Goal: Task Accomplishment & Management: Manage account settings

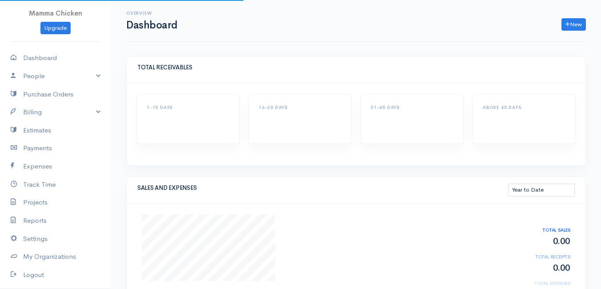
select select "thistoyear"
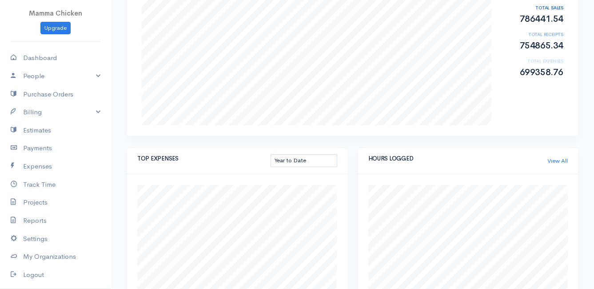
scroll to position [267, 0]
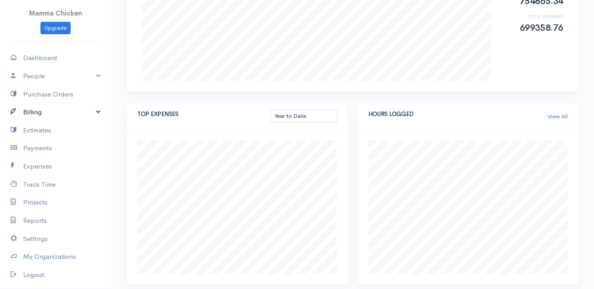
click at [32, 110] on link "Billing" at bounding box center [55, 112] width 111 height 18
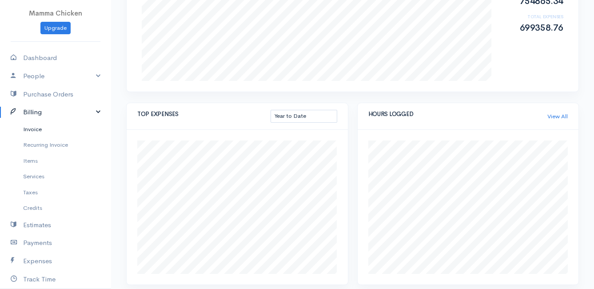
click at [35, 132] on link "Invoice" at bounding box center [55, 129] width 111 height 16
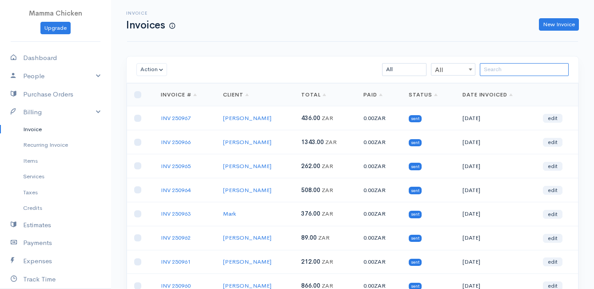
click at [489, 68] on input "search" at bounding box center [524, 69] width 89 height 13
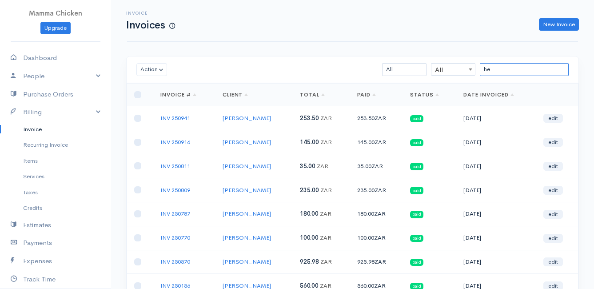
type input "h"
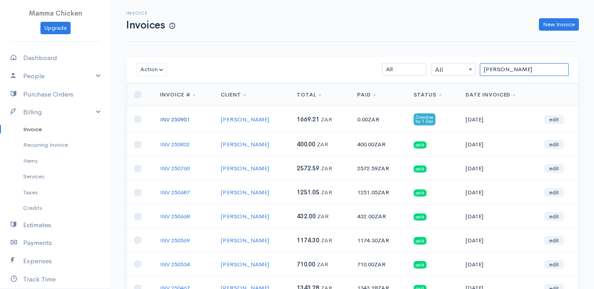
type input "[PERSON_NAME]"
click at [183, 117] on link "INV 250951" at bounding box center [175, 120] width 30 height 8
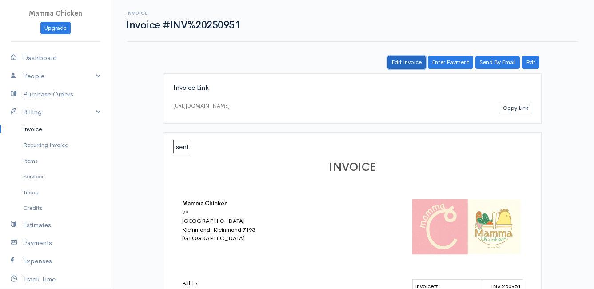
click at [403, 61] on link "Edit Invoice" at bounding box center [407, 62] width 38 height 13
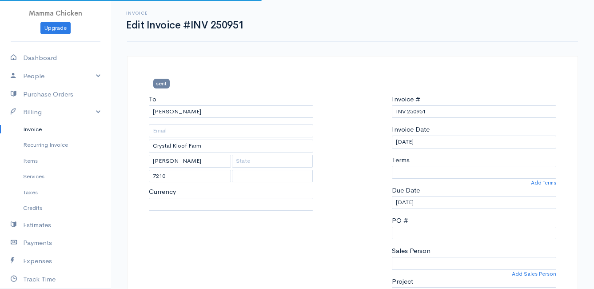
select select
select select "[GEOGRAPHIC_DATA]"
select select "ZAR"
select select "0"
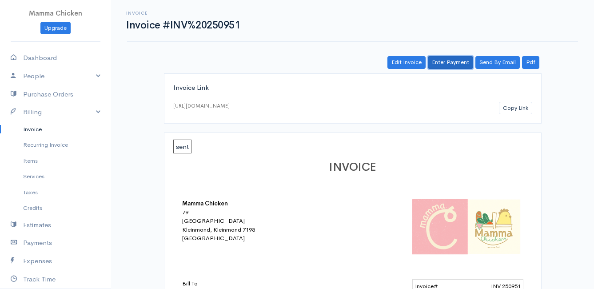
click at [450, 59] on link "Enter Payment" at bounding box center [450, 62] width 45 height 13
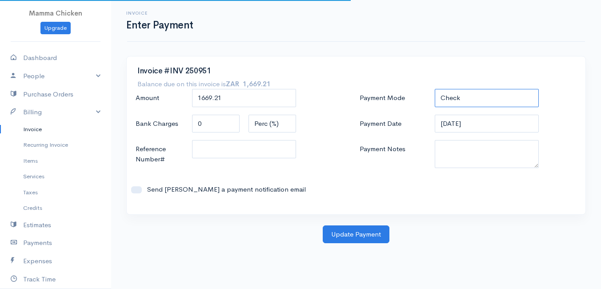
click at [458, 97] on select "Check Bank Transfer Credit Cash Debit ACH VISA MASTERCARD AMEX DISCOVER DINERS …" at bounding box center [487, 98] width 104 height 18
select select "Bank Transfer"
click at [435, 89] on select "Check Bank Transfer Credit Cash Debit ACH VISA MASTERCARD AMEX DISCOVER DINERS …" at bounding box center [487, 98] width 104 height 18
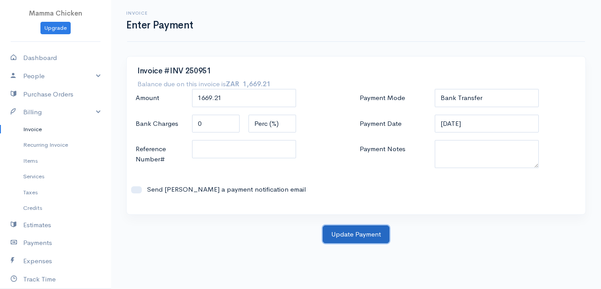
click at [349, 236] on button "Update Payment" at bounding box center [356, 234] width 67 height 18
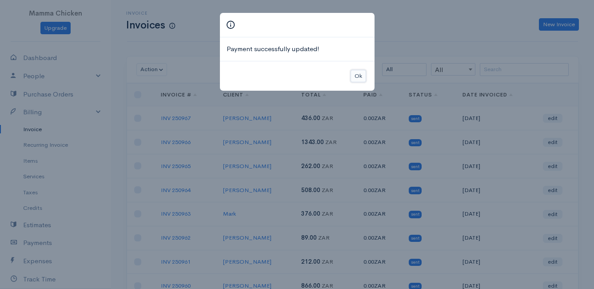
click at [358, 74] on button "Ok" at bounding box center [359, 76] width 16 height 13
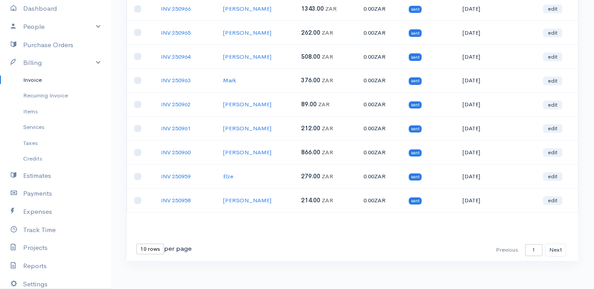
scroll to position [5, 0]
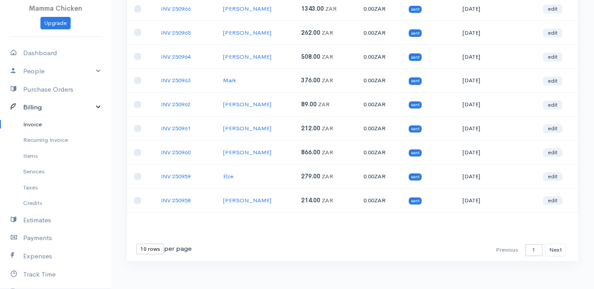
click at [57, 110] on link "Billing" at bounding box center [55, 107] width 111 height 18
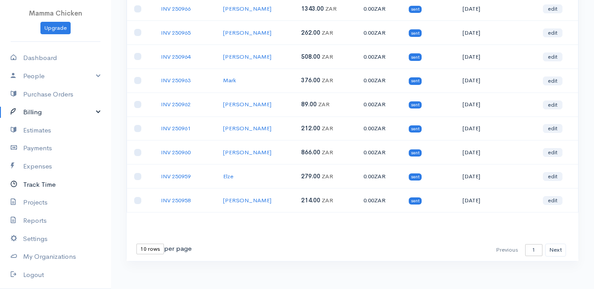
scroll to position [44, 0]
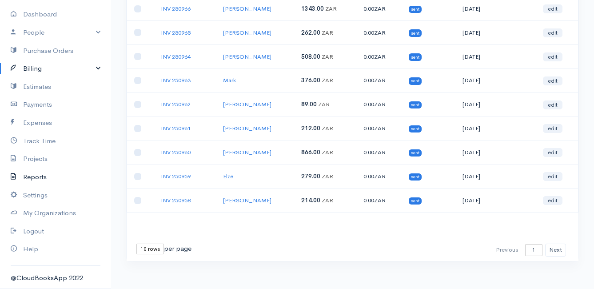
click at [49, 177] on link "Reports" at bounding box center [55, 177] width 111 height 18
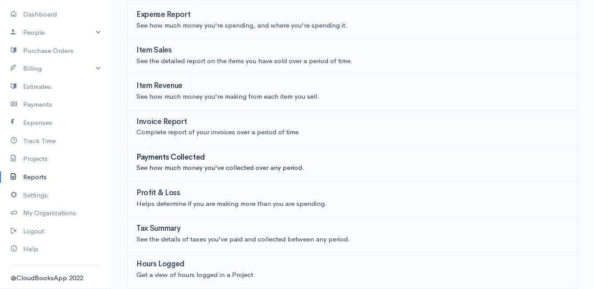
scroll to position [151, 0]
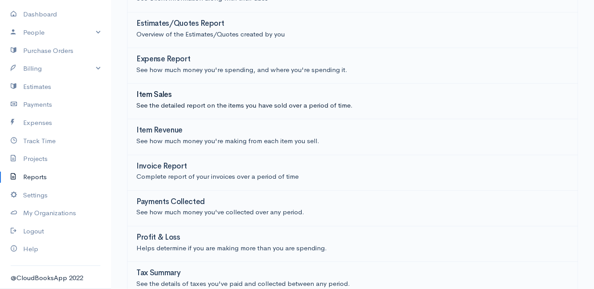
click at [156, 95] on h3 "Item Sales" at bounding box center [154, 95] width 36 height 8
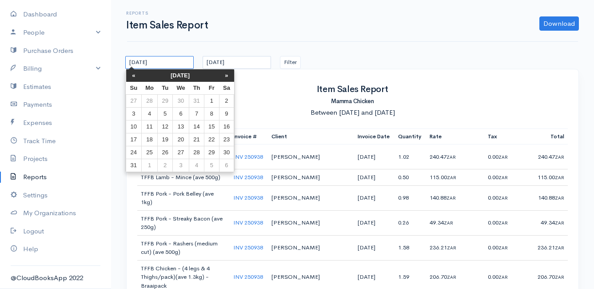
click at [175, 66] on input "[DATE]" at bounding box center [159, 62] width 68 height 13
click at [232, 76] on th "»" at bounding box center [226, 75] width 15 height 12
click at [151, 137] on td "22" at bounding box center [149, 139] width 16 height 13
type input "[DATE]"
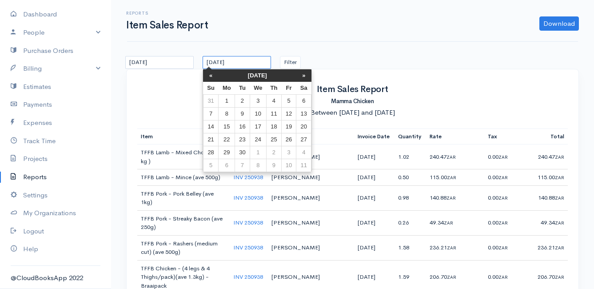
click at [250, 62] on input "[DATE]" at bounding box center [237, 62] width 68 height 13
click at [305, 139] on td "27" at bounding box center [304, 139] width 15 height 13
type input "[DATE]"
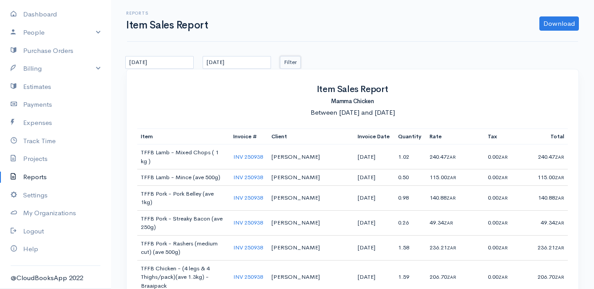
click at [290, 63] on button "Filter" at bounding box center [290, 62] width 21 height 13
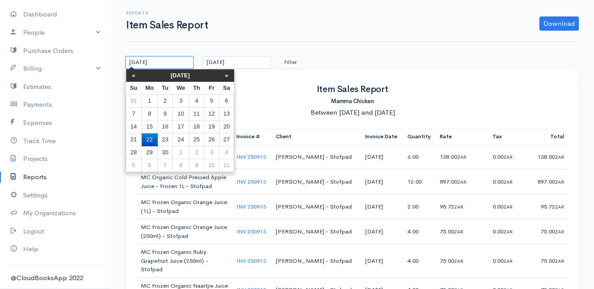
click at [182, 64] on input "[DATE]" at bounding box center [159, 62] width 68 height 13
click at [39, 69] on link "Billing" at bounding box center [55, 69] width 111 height 18
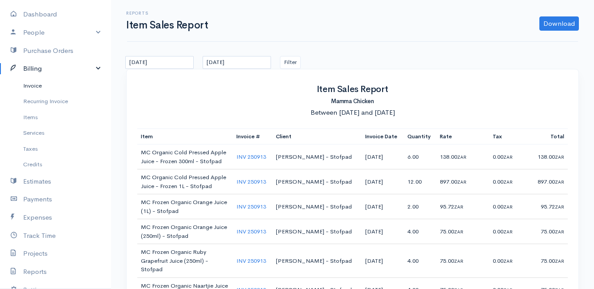
click at [38, 83] on link "Invoice" at bounding box center [55, 86] width 111 height 16
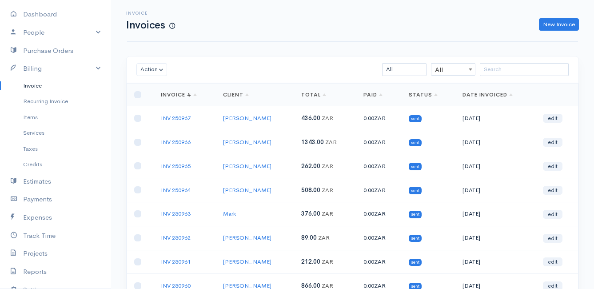
click at [543, 63] on div "Action Archive Delete Download PDF Send Mark as Sent Mark Un-Sent Enter Payment…" at bounding box center [353, 69] width 452 height 27
click at [536, 67] on input "search" at bounding box center [524, 69] width 89 height 13
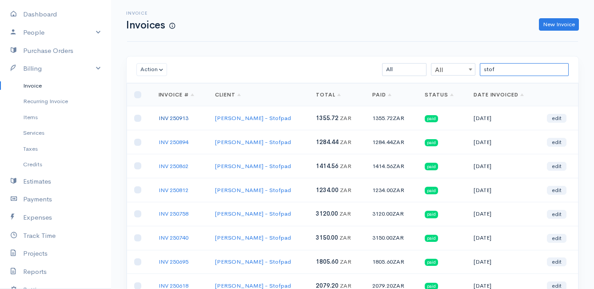
type input "stof"
click at [176, 116] on link "INV 250913" at bounding box center [174, 118] width 30 height 8
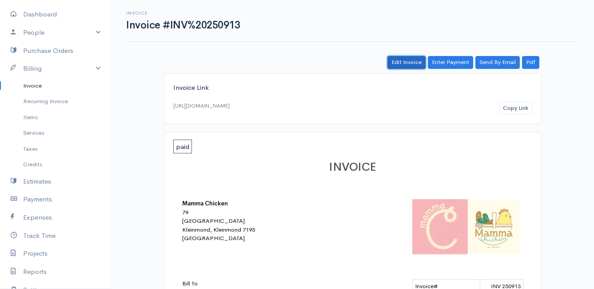
click at [406, 63] on link "Edit Invoice" at bounding box center [407, 62] width 38 height 13
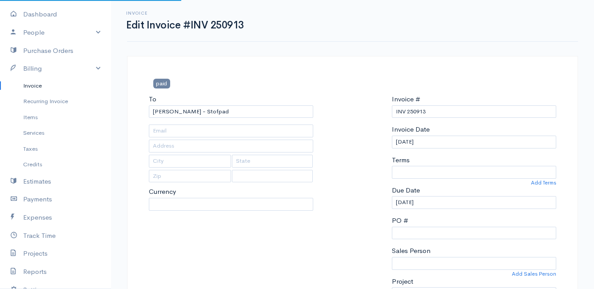
type input "[STREET_ADDRESS]"
type input "Onrus River"
type input "7201"
select select
select select "[GEOGRAPHIC_DATA]"
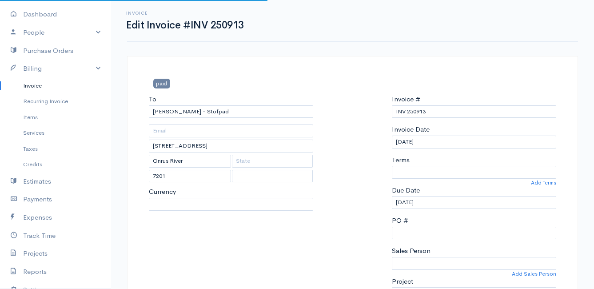
select select "ZAR"
select select "0"
click at [437, 139] on input "[DATE]" at bounding box center [474, 142] width 164 height 13
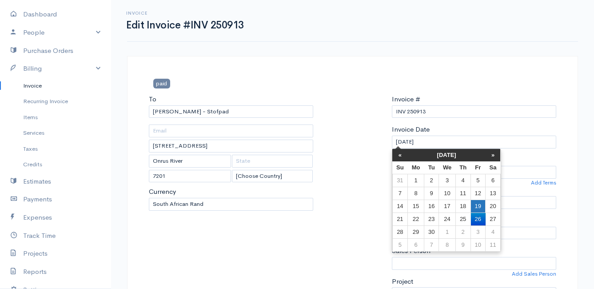
click at [481, 206] on td "19" at bounding box center [478, 206] width 15 height 13
type input "[DATE]"
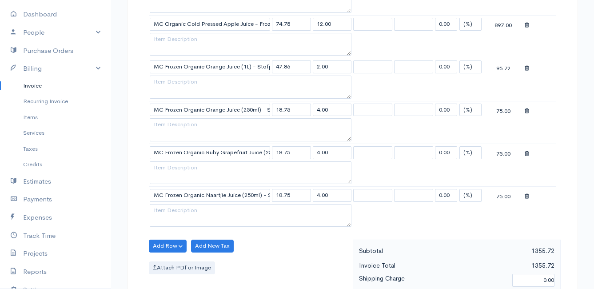
scroll to position [693, 0]
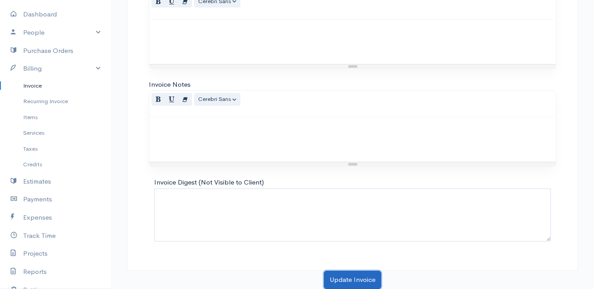
click at [357, 280] on button "Update Invoice" at bounding box center [352, 280] width 57 height 18
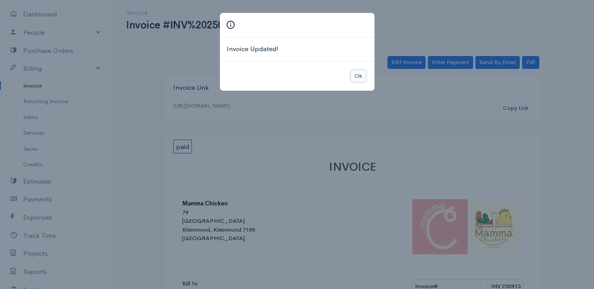
click at [354, 75] on button "Ok" at bounding box center [359, 76] width 16 height 13
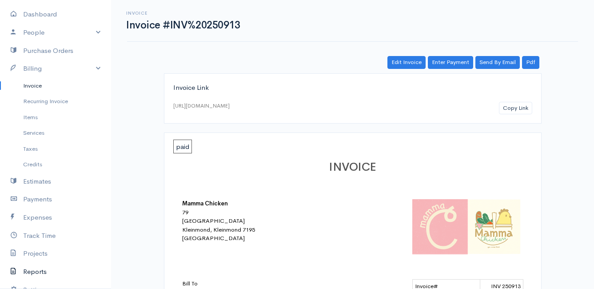
click at [40, 270] on link "Reports" at bounding box center [55, 272] width 111 height 18
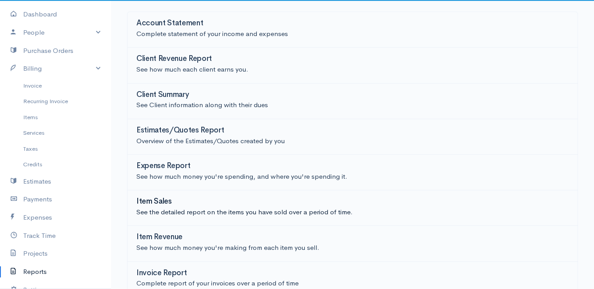
scroll to position [89, 0]
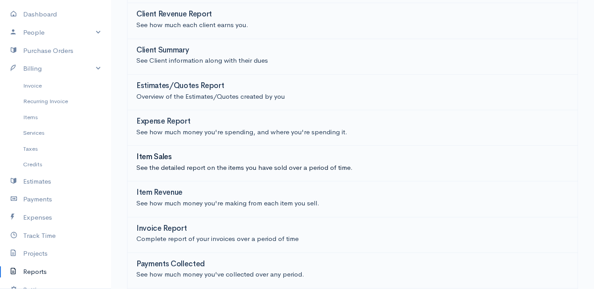
click at [163, 159] on h3 "Item Sales" at bounding box center [154, 157] width 36 height 8
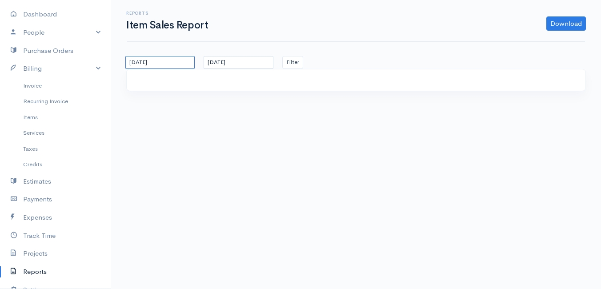
click at [178, 64] on input "[DATE]" at bounding box center [159, 62] width 69 height 13
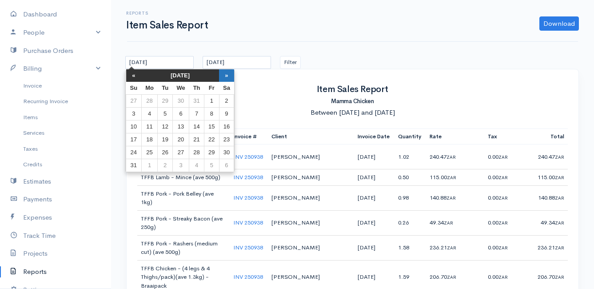
click at [226, 75] on th "»" at bounding box center [226, 75] width 15 height 12
click at [152, 138] on td "22" at bounding box center [149, 139] width 16 height 13
type input "[DATE]"
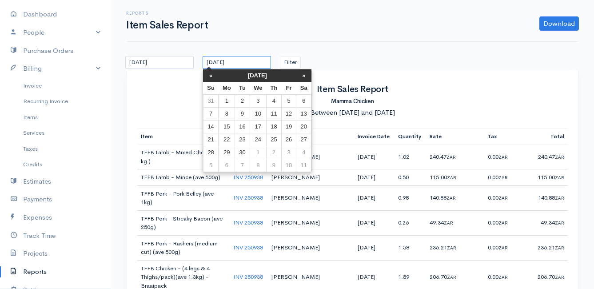
click at [251, 65] on input "[DATE]" at bounding box center [237, 62] width 68 height 13
click at [289, 137] on td "26" at bounding box center [288, 139] width 15 height 13
type input "[DATE]"
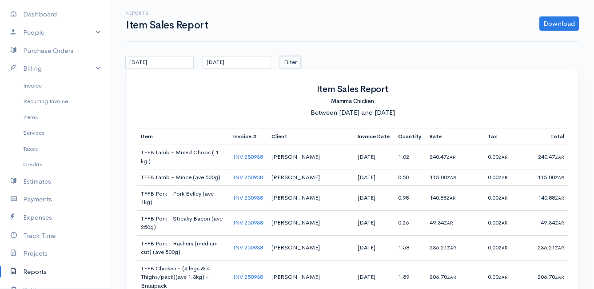
click at [292, 62] on button "Filter" at bounding box center [290, 62] width 21 height 13
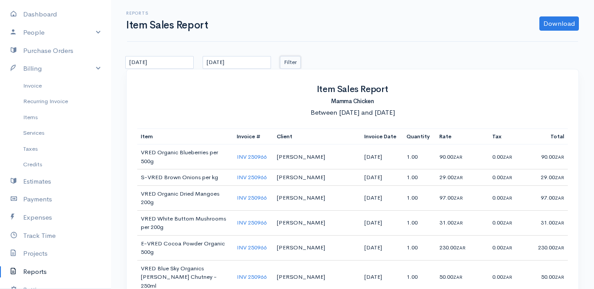
scroll to position [44, 0]
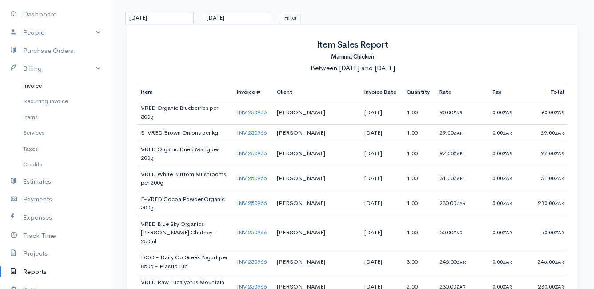
click at [38, 85] on link "Invoice" at bounding box center [55, 86] width 111 height 16
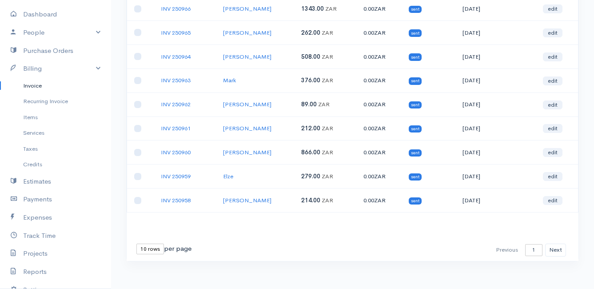
scroll to position [139, 0]
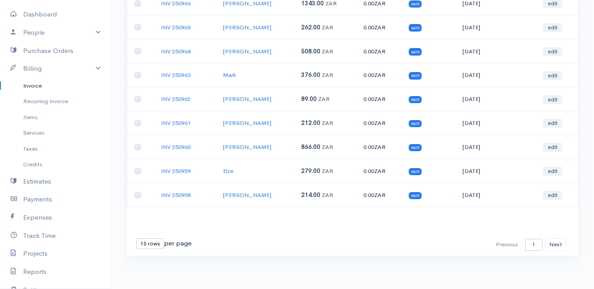
click at [156, 242] on select "10 rows 25 rows 50 rows" at bounding box center [150, 243] width 28 height 11
select select "50"
click at [136, 238] on select "10 rows 25 rows 50 rows" at bounding box center [150, 243] width 28 height 11
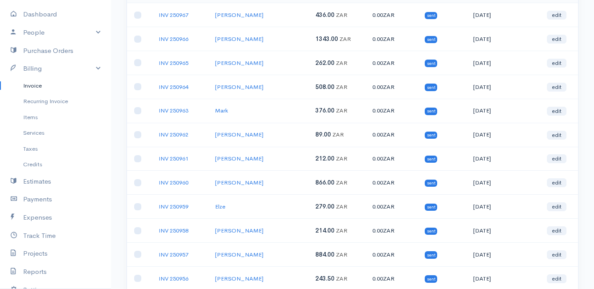
scroll to position [0, 0]
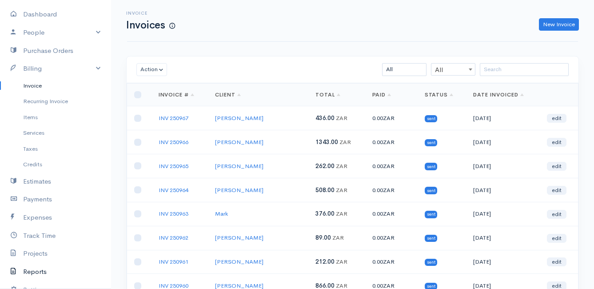
click at [32, 268] on link "Reports" at bounding box center [55, 272] width 111 height 18
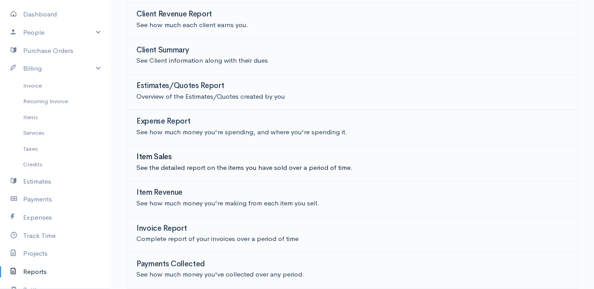
scroll to position [133, 0]
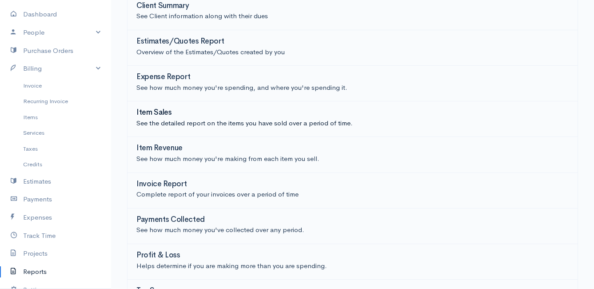
click at [162, 113] on h3 "Item Sales" at bounding box center [154, 112] width 36 height 8
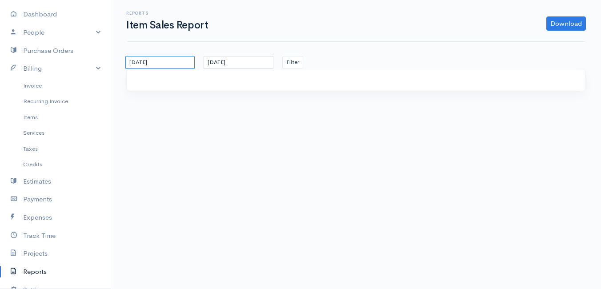
click at [177, 60] on input "[DATE]" at bounding box center [159, 62] width 69 height 13
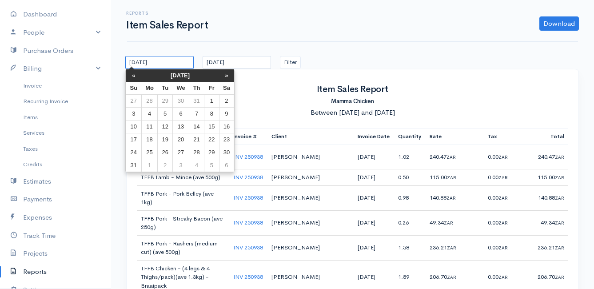
click at [176, 61] on input "[DATE]" at bounding box center [159, 62] width 68 height 13
click at [229, 73] on th "»" at bounding box center [226, 75] width 15 height 12
click at [148, 140] on td "22" at bounding box center [149, 139] width 16 height 13
type input "[DATE]"
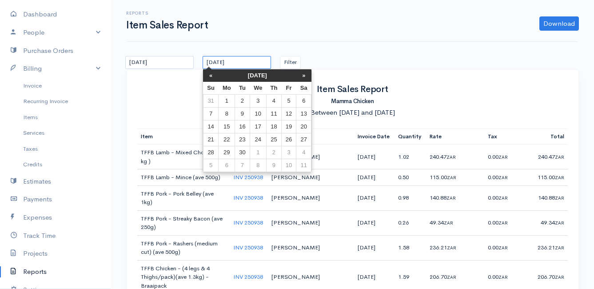
click at [262, 59] on input "[DATE]" at bounding box center [237, 62] width 68 height 13
click at [302, 137] on td "27" at bounding box center [304, 139] width 15 height 13
type input "[DATE]"
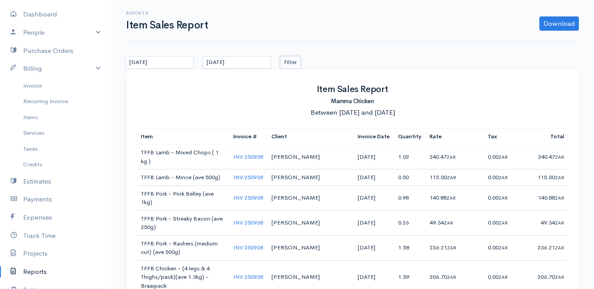
click at [296, 61] on button "Filter" at bounding box center [290, 62] width 21 height 13
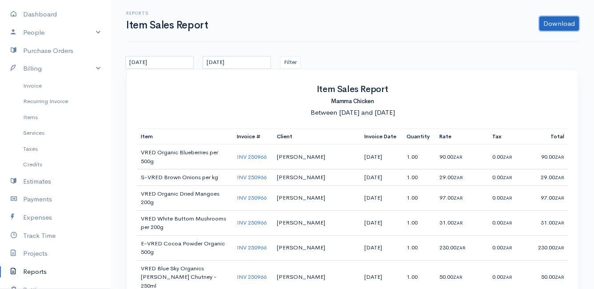
click at [557, 22] on link "Download" at bounding box center [560, 23] width 40 height 14
click at [531, 57] on link "CSV" at bounding box center [542, 58] width 70 height 16
click at [39, 84] on link "Invoice" at bounding box center [55, 86] width 111 height 16
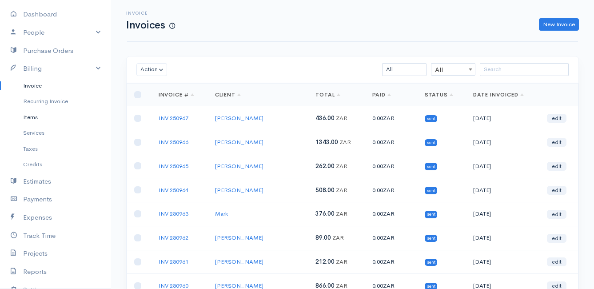
click at [36, 118] on link "Items" at bounding box center [55, 117] width 111 height 16
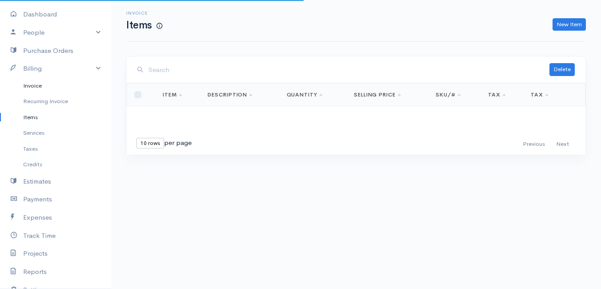
click at [38, 85] on link "Invoice" at bounding box center [55, 86] width 111 height 16
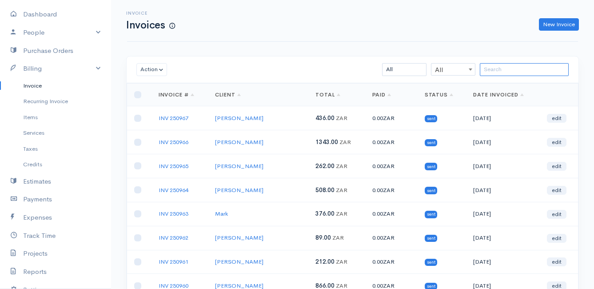
click at [493, 68] on input "search" at bounding box center [524, 69] width 89 height 13
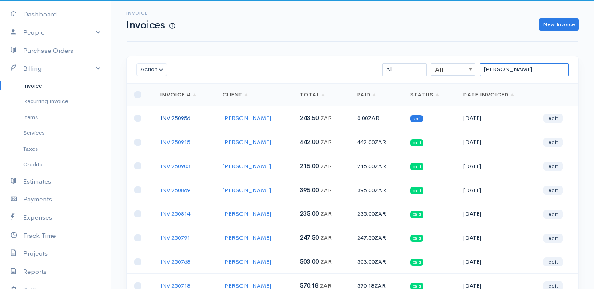
type input "[PERSON_NAME]"
click at [188, 117] on link "INV 250956" at bounding box center [175, 118] width 30 height 8
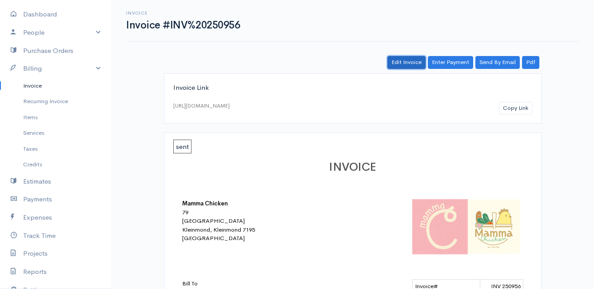
click at [414, 63] on link "Edit Invoice" at bounding box center [407, 62] width 38 height 13
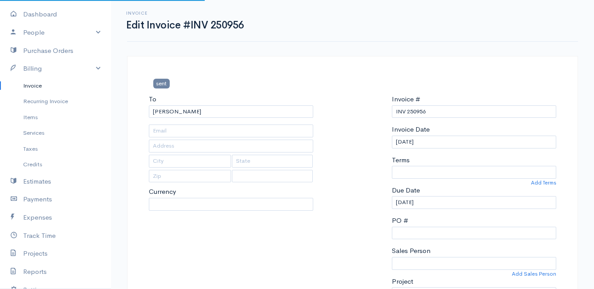
type input "[STREET_ADDRESS]"
type input "Onrust North"
type input "7201"
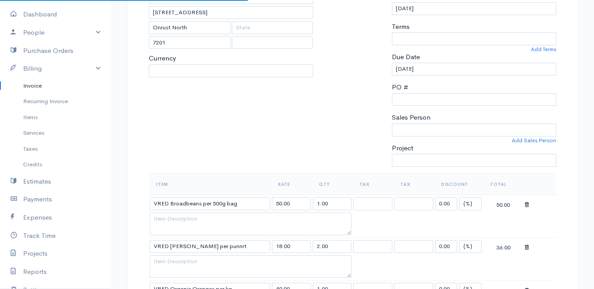
select select
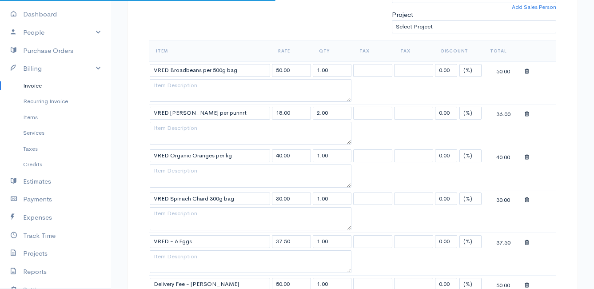
select select "[GEOGRAPHIC_DATA]"
select select "ZAR"
select select "0"
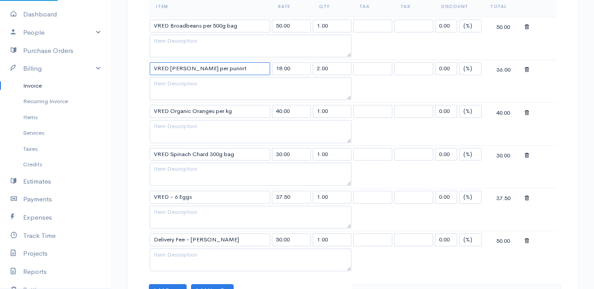
click at [239, 68] on input "VRED [PERSON_NAME] per punnrt" at bounding box center [210, 68] width 120 height 13
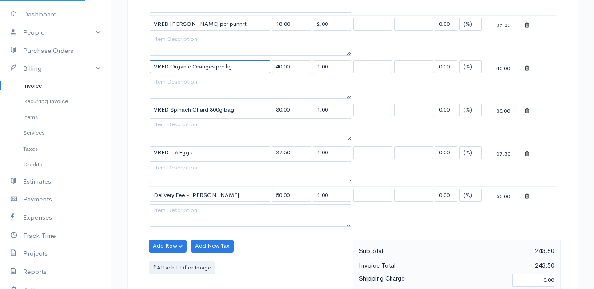
click at [239, 68] on input "VRED Organic Oranges per kg" at bounding box center [210, 66] width 120 height 13
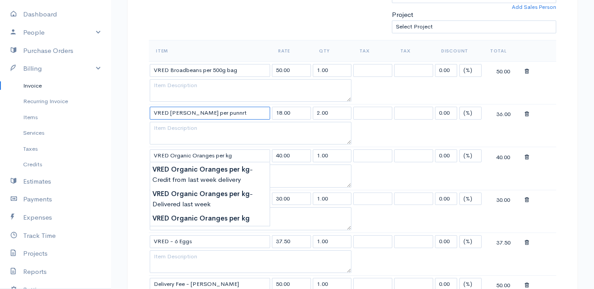
click at [242, 112] on input "VRED [PERSON_NAME] per punnrt" at bounding box center [210, 113] width 120 height 13
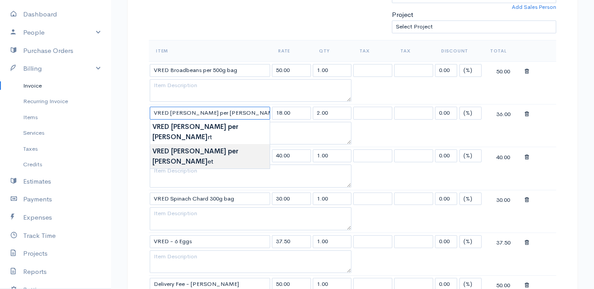
type input "VRED Kohlrabi per punnet"
click at [233, 140] on body "Mamma Chicken Upgrade Dashboard People Clients Vendors Staff Users Purchase Ord…" at bounding box center [297, 224] width 594 height 982
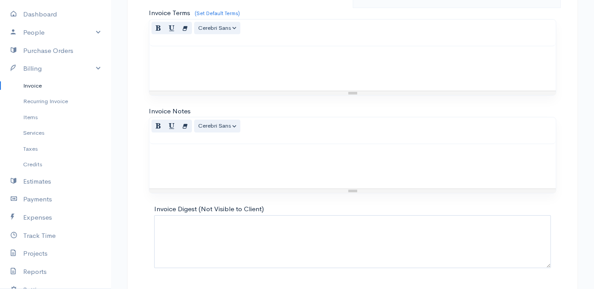
scroll to position [693, 0]
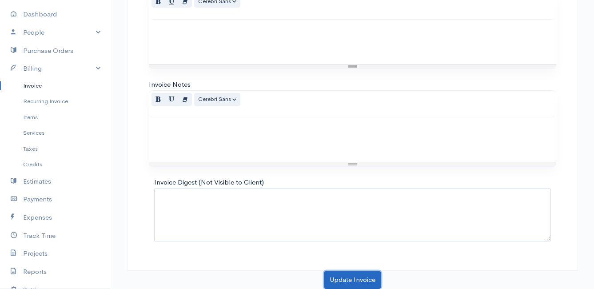
click at [354, 276] on button "Update Invoice" at bounding box center [352, 280] width 57 height 18
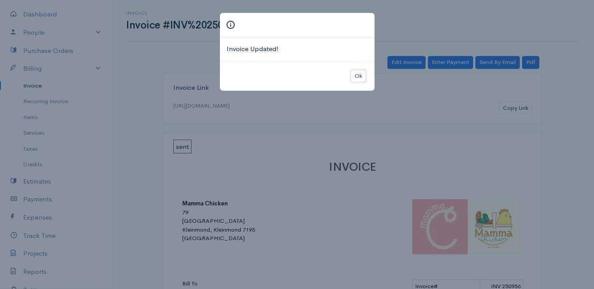
click at [359, 80] on button "Ok" at bounding box center [359, 76] width 16 height 13
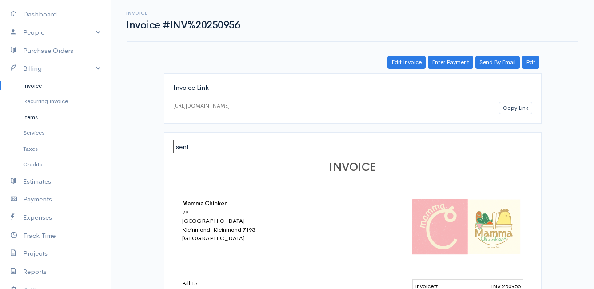
click at [29, 114] on link "Items" at bounding box center [55, 117] width 111 height 16
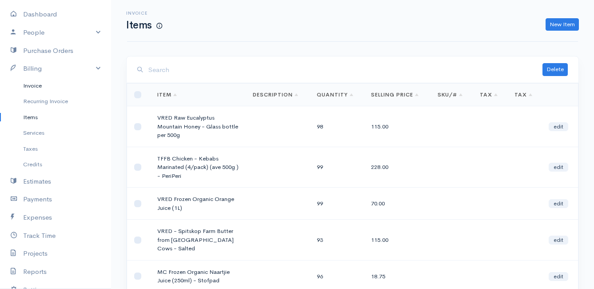
click at [36, 83] on link "Invoice" at bounding box center [55, 86] width 111 height 16
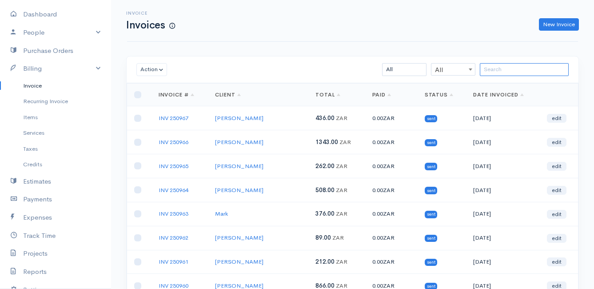
click at [506, 69] on input "search" at bounding box center [524, 69] width 89 height 13
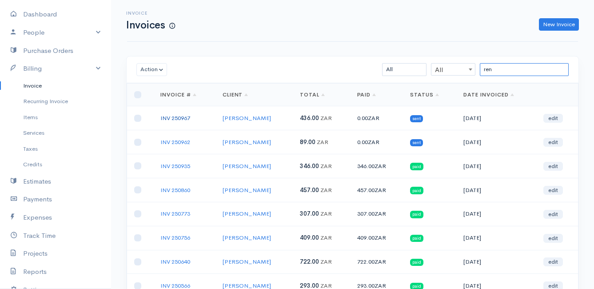
type input "ren"
click at [175, 114] on link "INV 250967" at bounding box center [175, 118] width 30 height 8
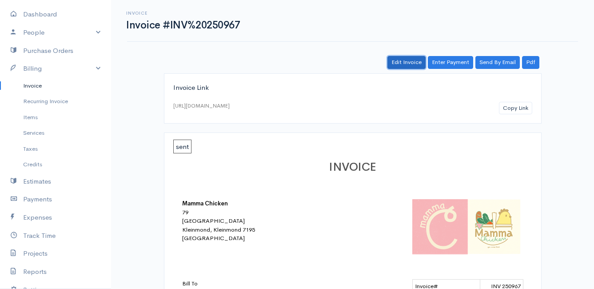
click at [408, 63] on link "Edit Invoice" at bounding box center [407, 62] width 38 height 13
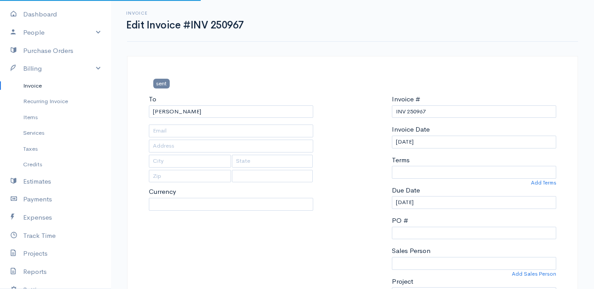
type input "[STREET_ADDRESS]"
type input "[PERSON_NAME] Bay"
type input "7195"
select select
select select "0"
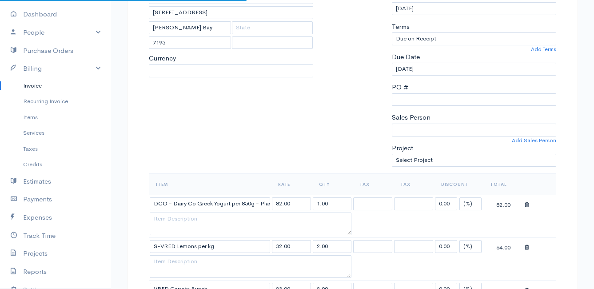
select select "[GEOGRAPHIC_DATA]"
select select "ZAR"
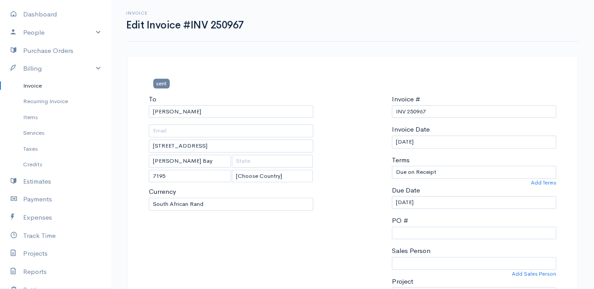
click at [34, 86] on link "Invoice" at bounding box center [55, 86] width 111 height 16
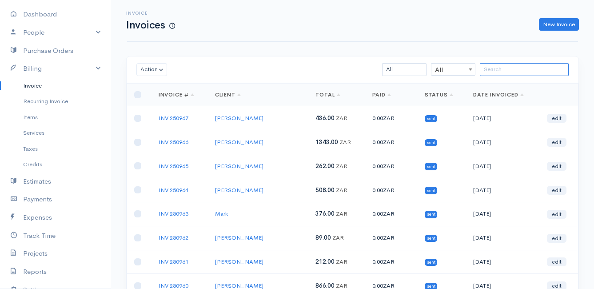
click at [497, 68] on input "search" at bounding box center [524, 69] width 89 height 13
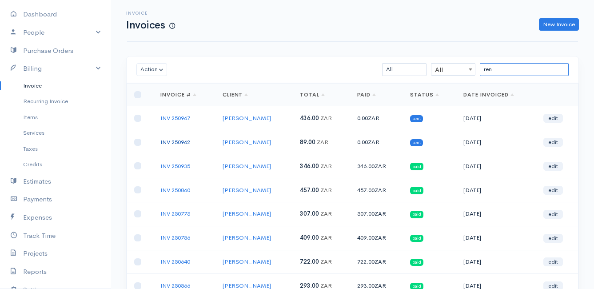
type input "ren"
click at [173, 143] on link "INV 250962" at bounding box center [175, 142] width 30 height 8
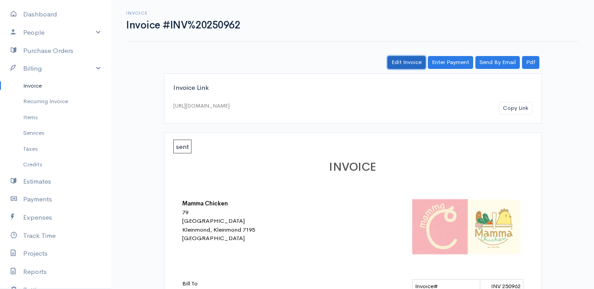
click at [409, 64] on link "Edit Invoice" at bounding box center [407, 62] width 38 height 13
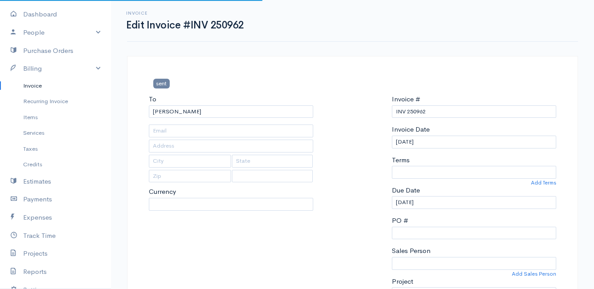
type input "[STREET_ADDRESS][PERSON_NAME]"
type input "[PERSON_NAME] Bay"
type input "7195"
select select
select select "0"
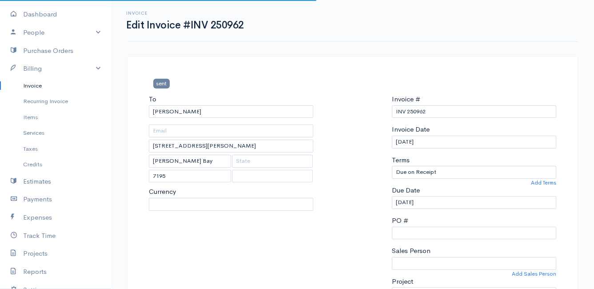
select select "[GEOGRAPHIC_DATA]"
select select "ZAR"
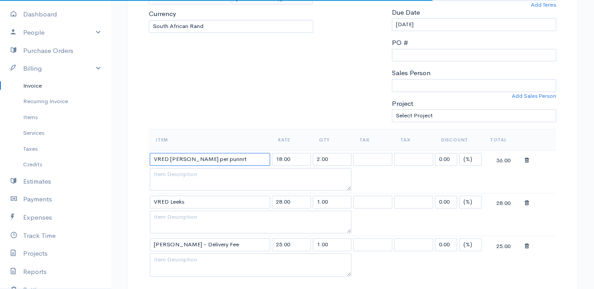
click at [249, 160] on input "VRED [PERSON_NAME] per punnrt" at bounding box center [210, 159] width 120 height 13
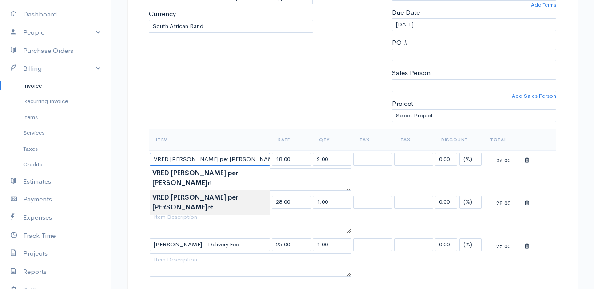
type input "VRED Kohlrabi per punnet"
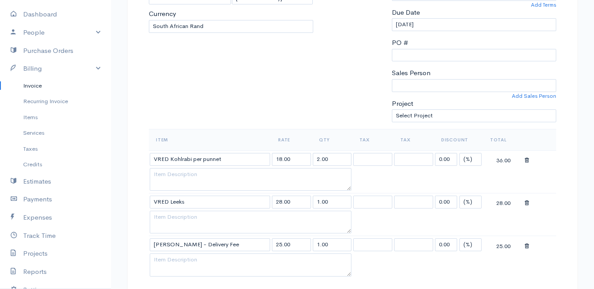
click at [235, 185] on body "Mamma Chicken Upgrade Dashboard People Clients Vendors Staff Users Purchase Ord…" at bounding box center [297, 249] width 594 height 854
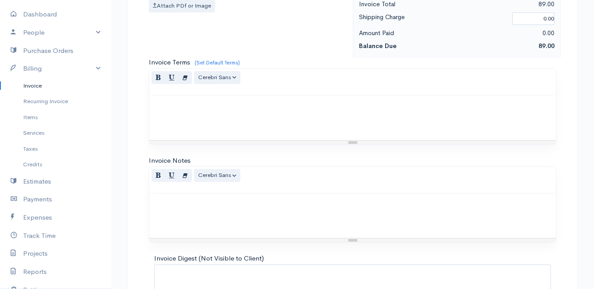
scroll to position [565, 0]
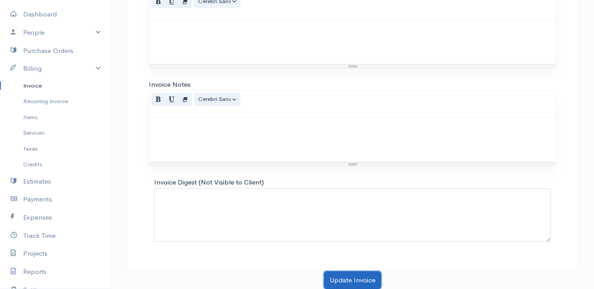
click at [339, 278] on button "Update Invoice" at bounding box center [352, 280] width 57 height 18
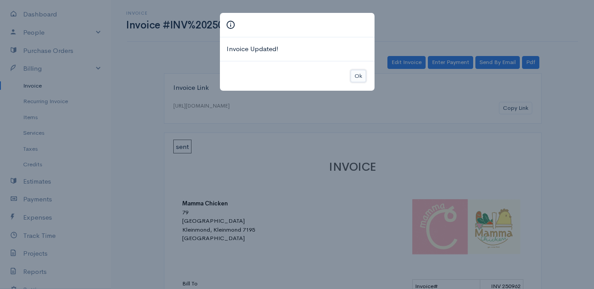
drag, startPoint x: 356, startPoint y: 78, endPoint x: 352, endPoint y: 79, distance: 4.6
click at [356, 78] on button "Ok" at bounding box center [359, 76] width 16 height 13
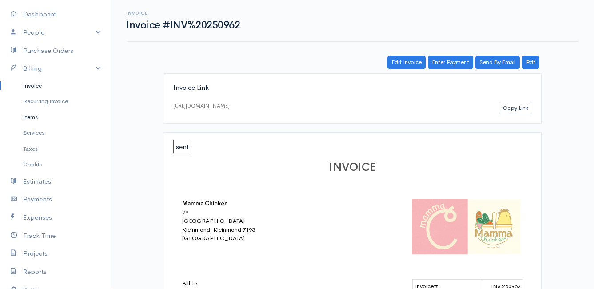
click at [38, 114] on link "Items" at bounding box center [55, 117] width 111 height 16
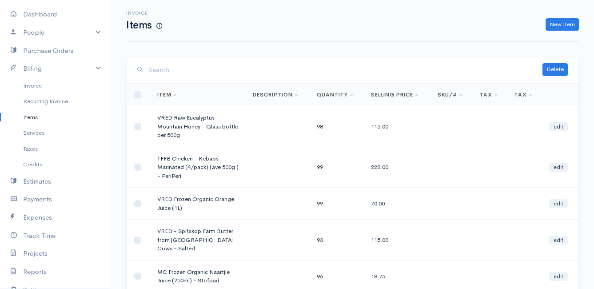
click at [257, 76] on input "search" at bounding box center [345, 70] width 394 height 18
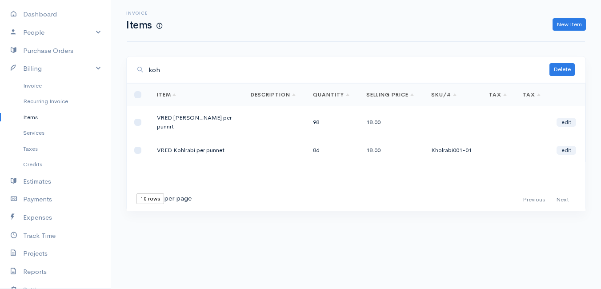
type input "koh"
click at [136, 119] on input "checkbox" at bounding box center [137, 122] width 7 height 7
checkbox input "true"
click at [561, 68] on button "Delete" at bounding box center [561, 69] width 25 height 13
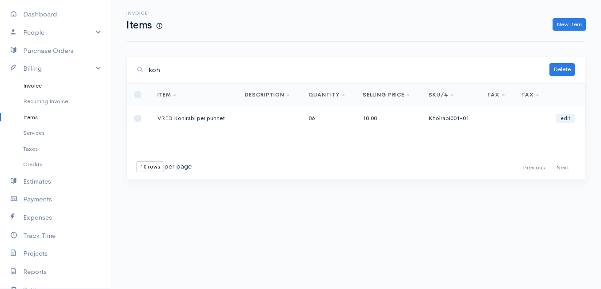
click at [38, 87] on link "Invoice" at bounding box center [55, 86] width 111 height 16
